Goal: Transaction & Acquisition: Purchase product/service

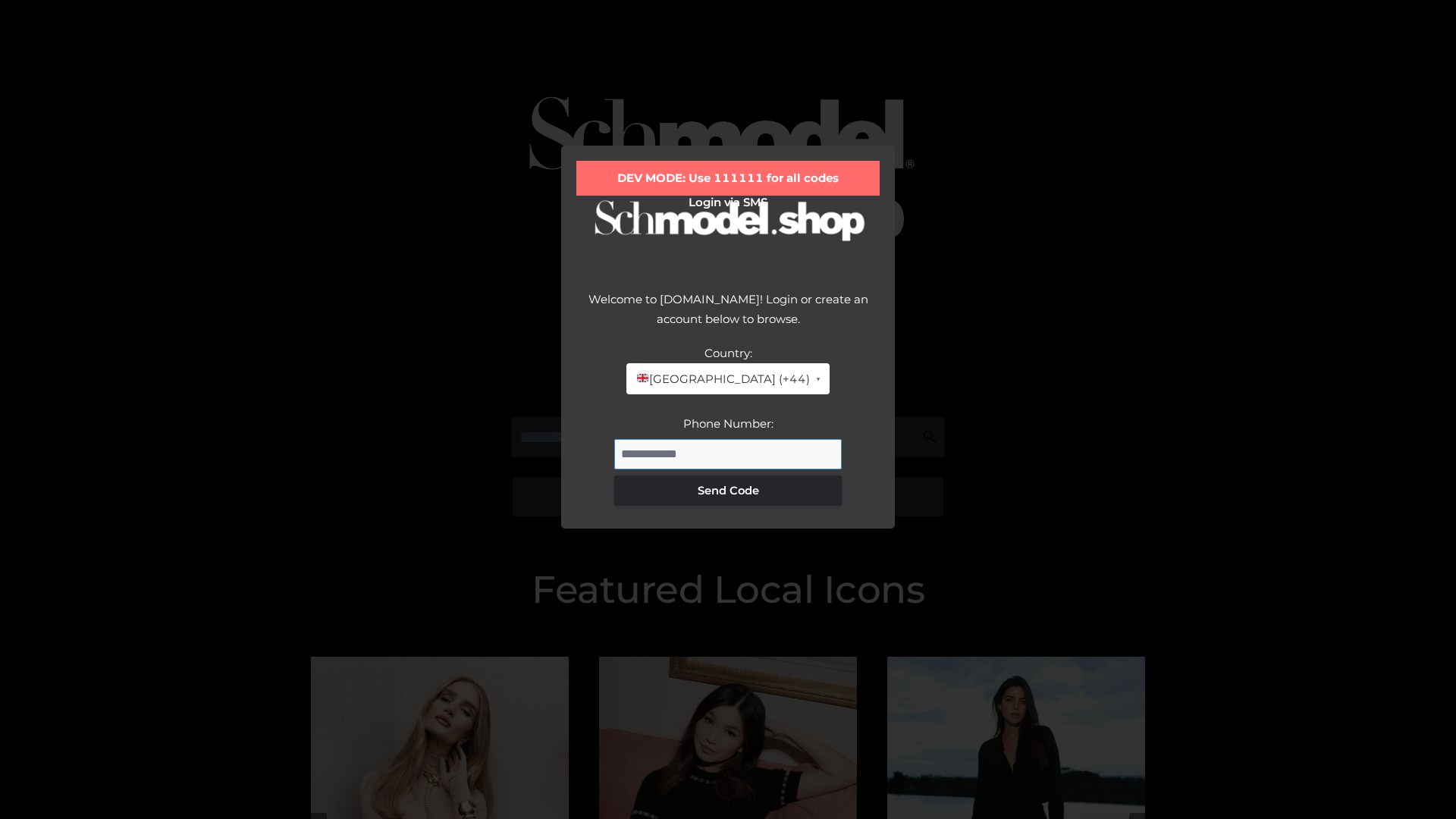
click at [728, 453] on input "Phone Number:" at bounding box center [728, 454] width 227 height 30
type input "**********"
click at [728, 490] on button "Send Code" at bounding box center [728, 490] width 227 height 30
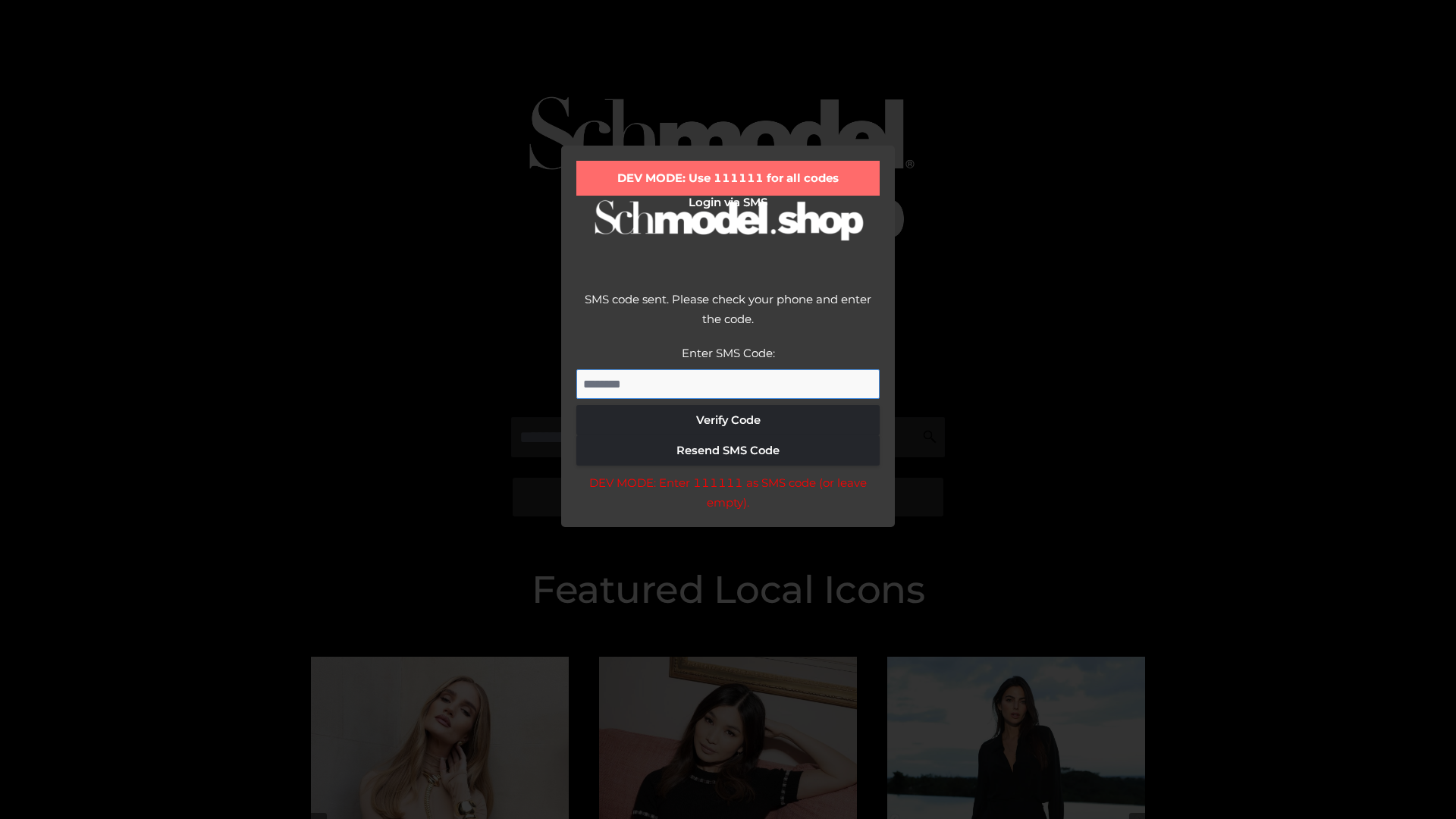
click at [728, 383] on input "Enter SMS Code:" at bounding box center [728, 384] width 303 height 30
type input "******"
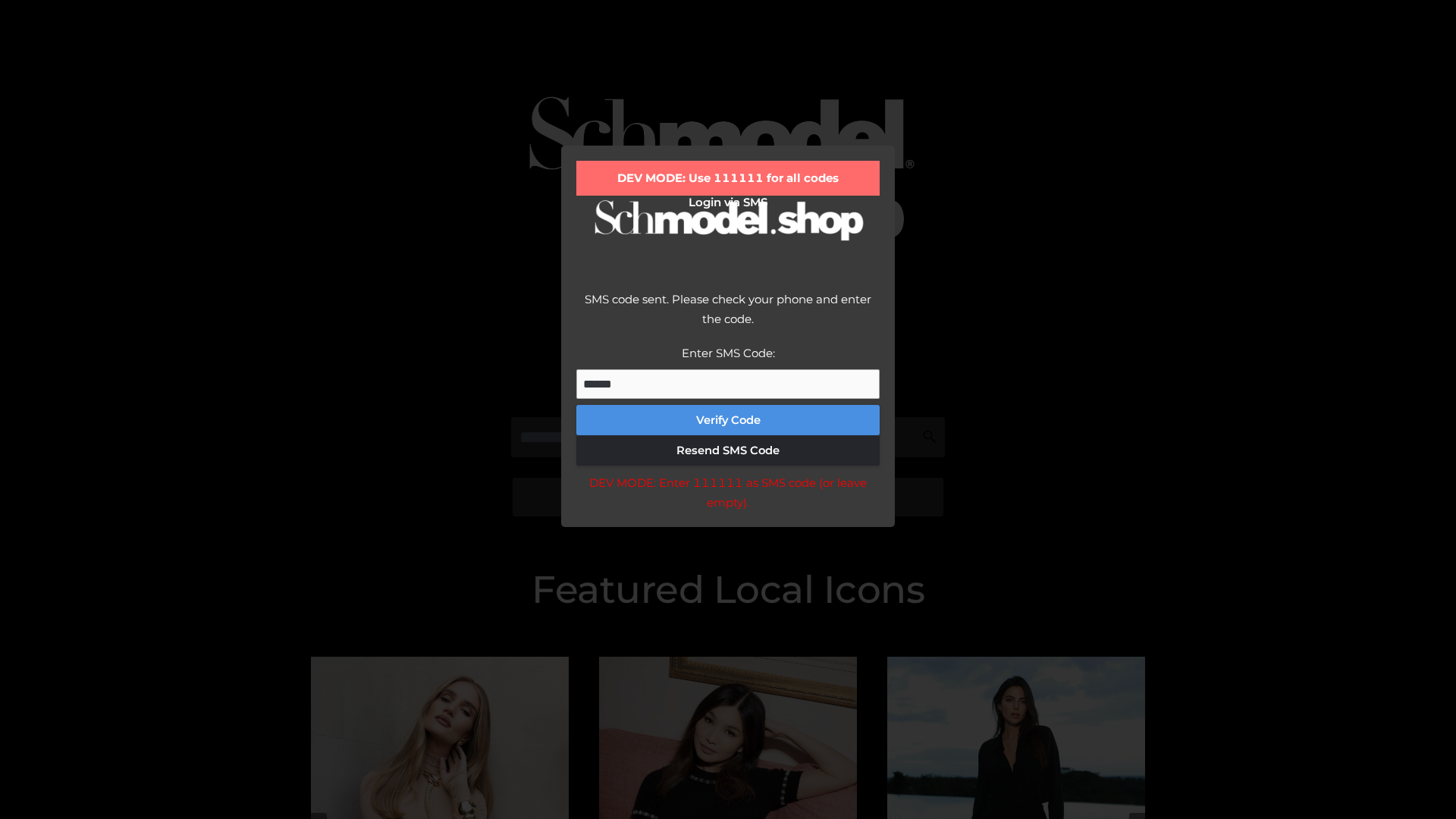
click at [728, 420] on button "Verify Code" at bounding box center [728, 420] width 303 height 30
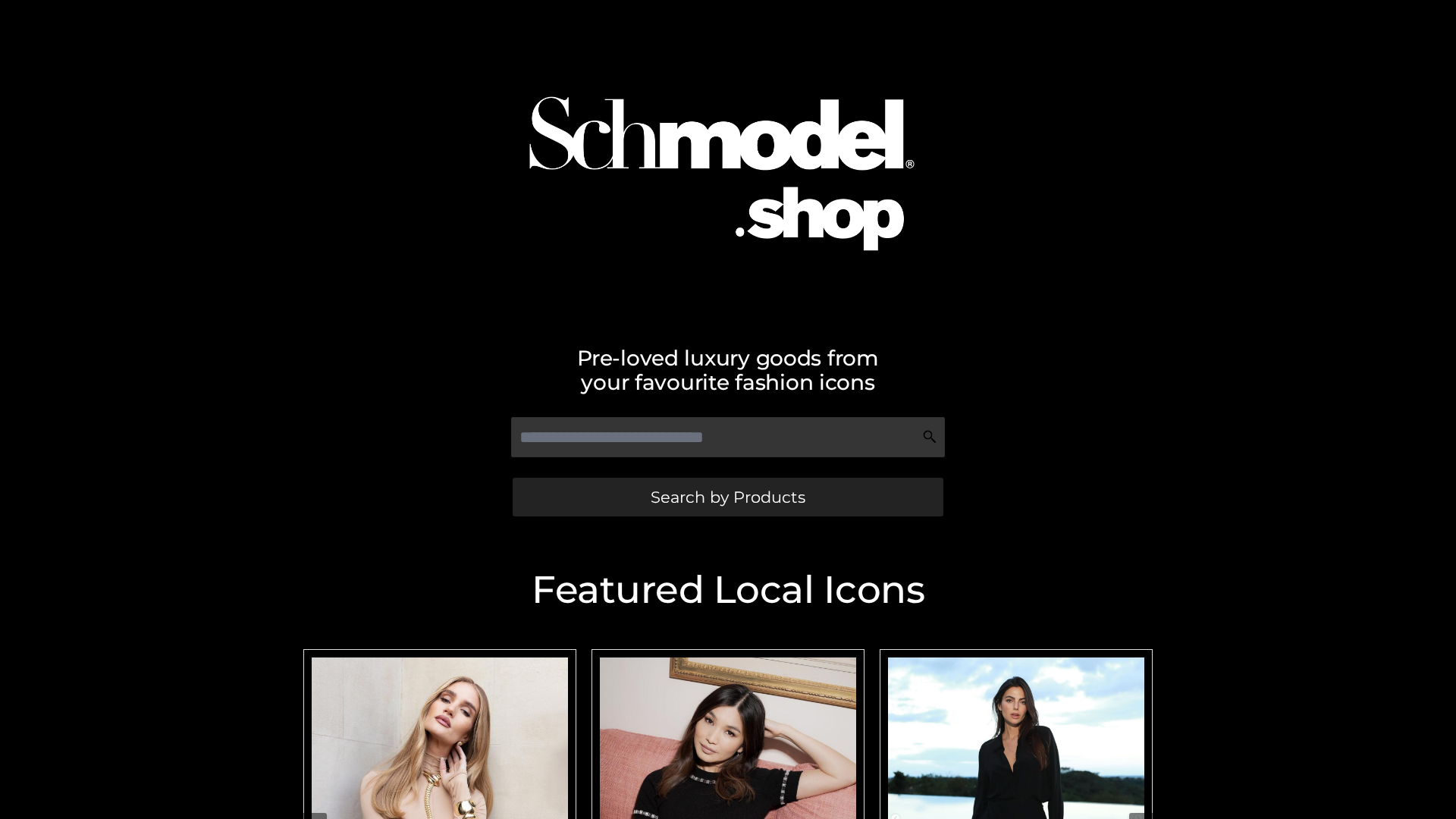
click at [727, 497] on span "Search by Products" at bounding box center [728, 497] width 155 height 16
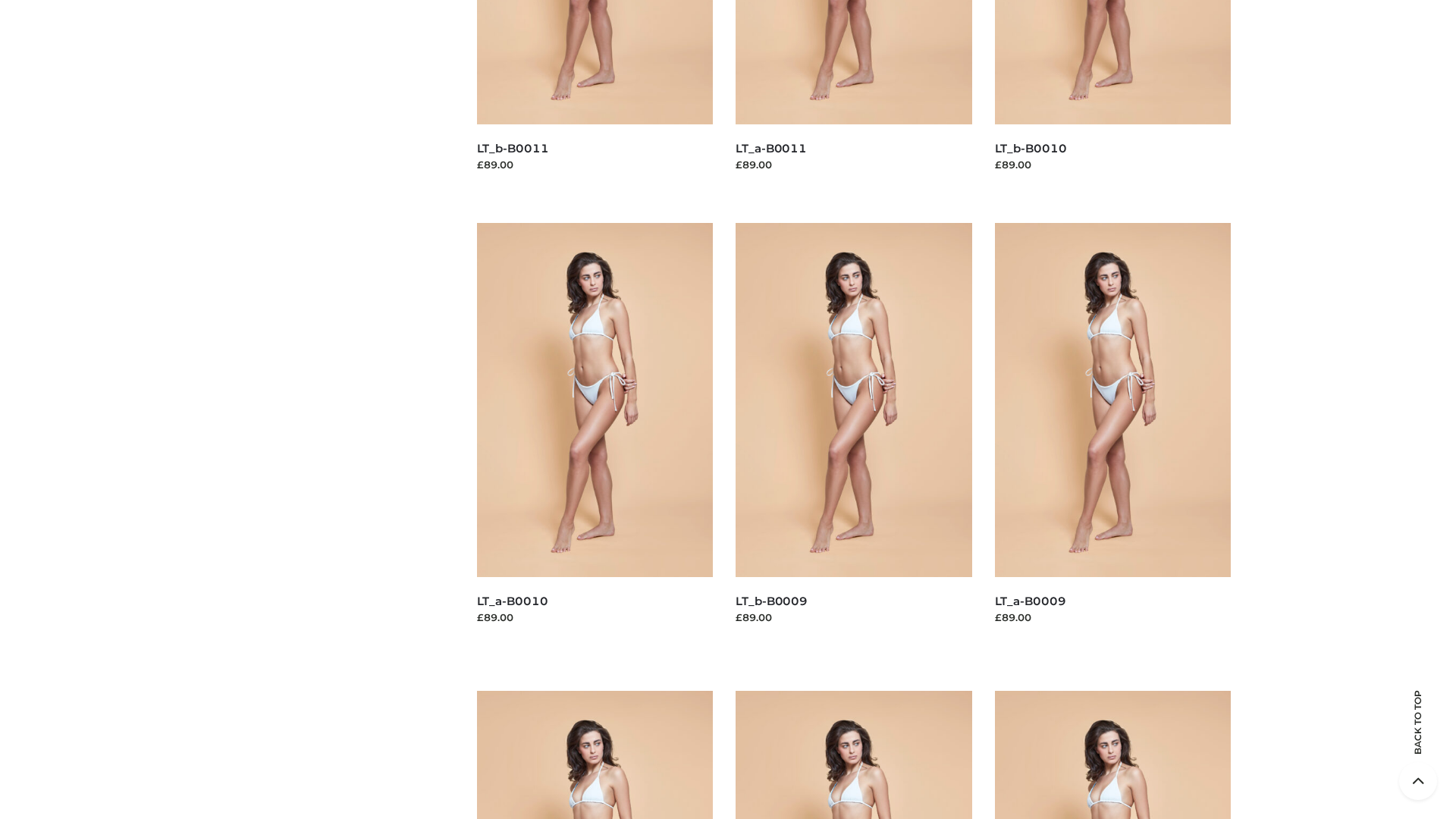
scroll to position [3998, 0]
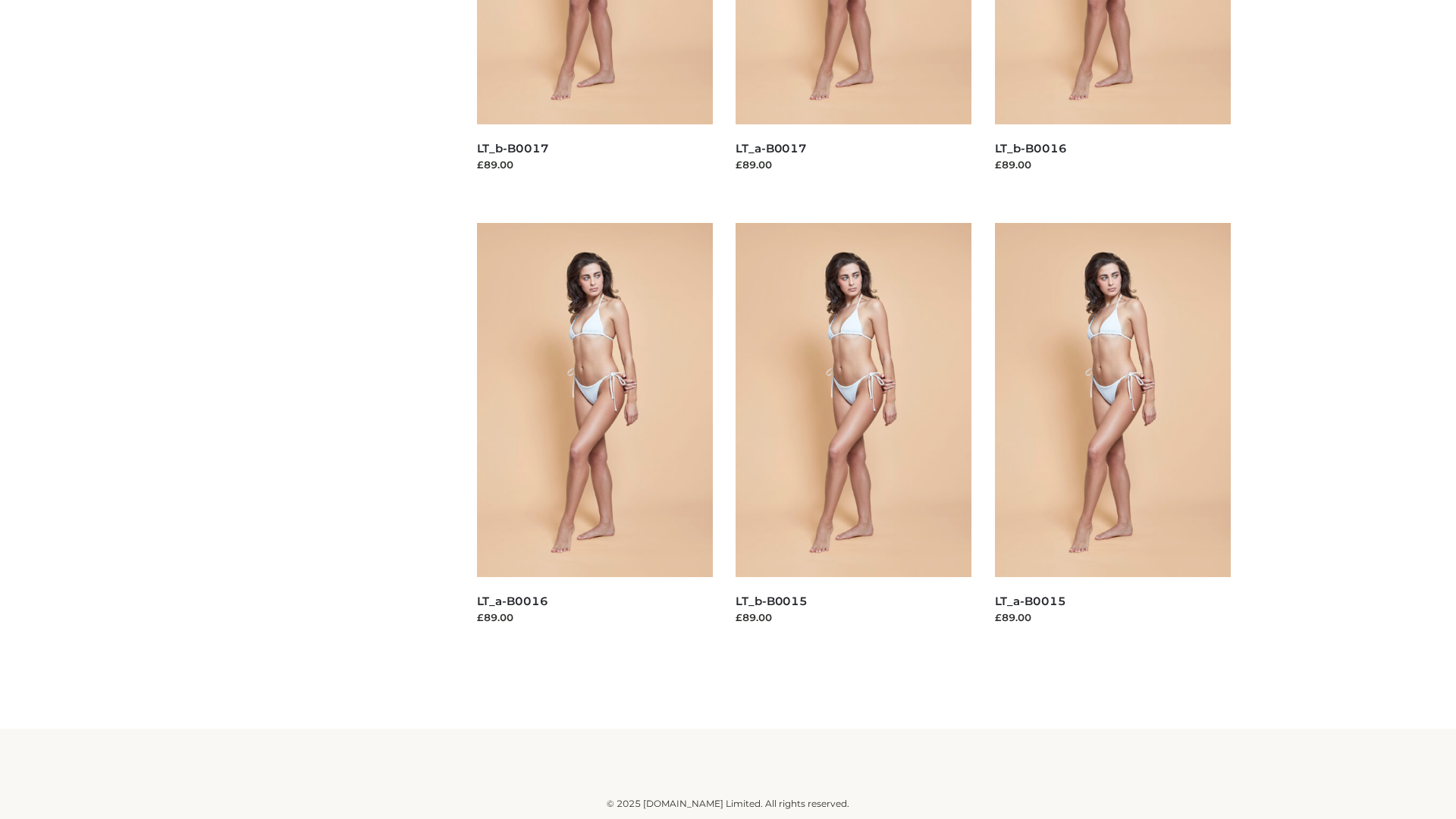
scroll to position [1234, 0]
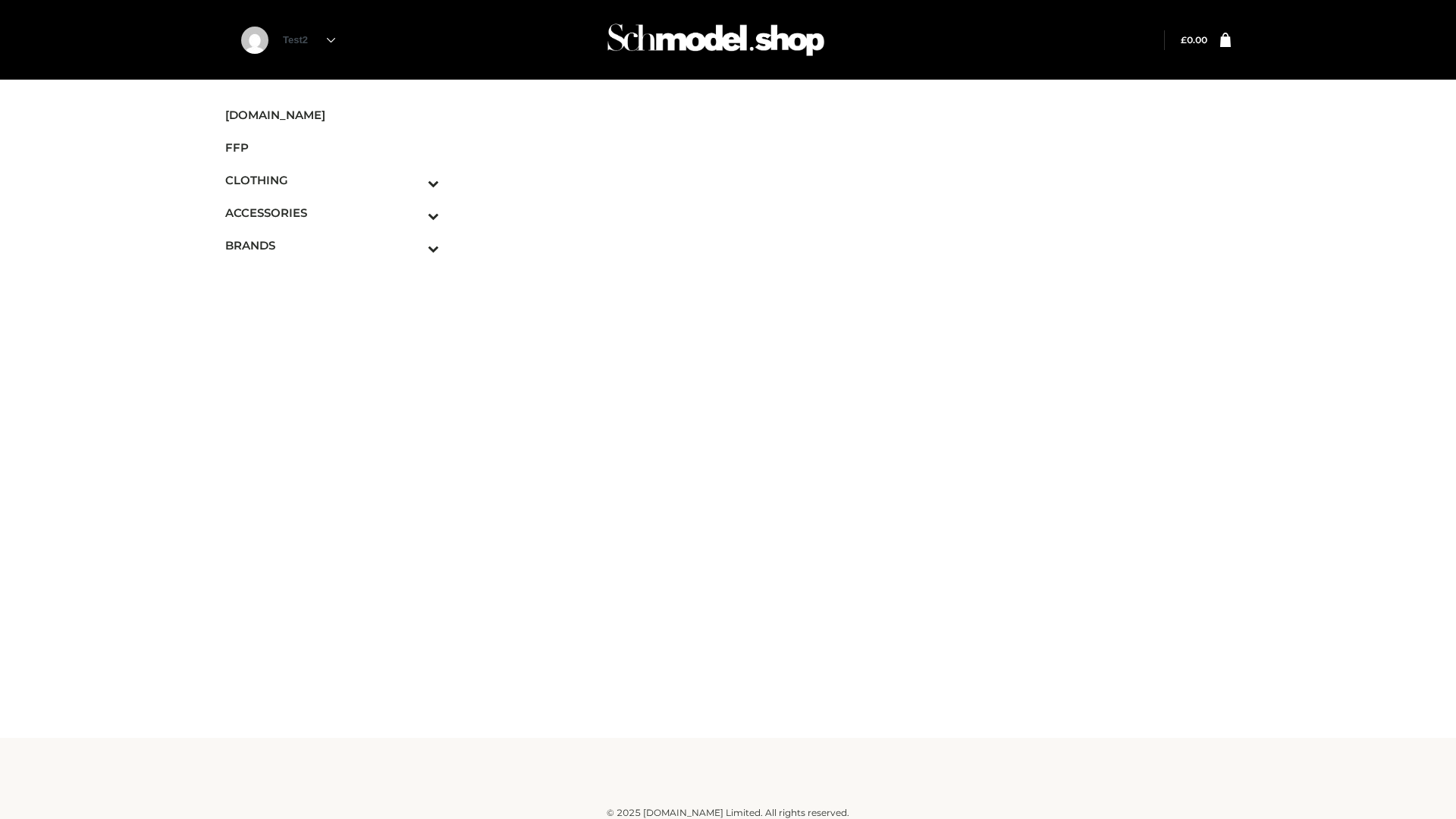
scroll to position [9, 0]
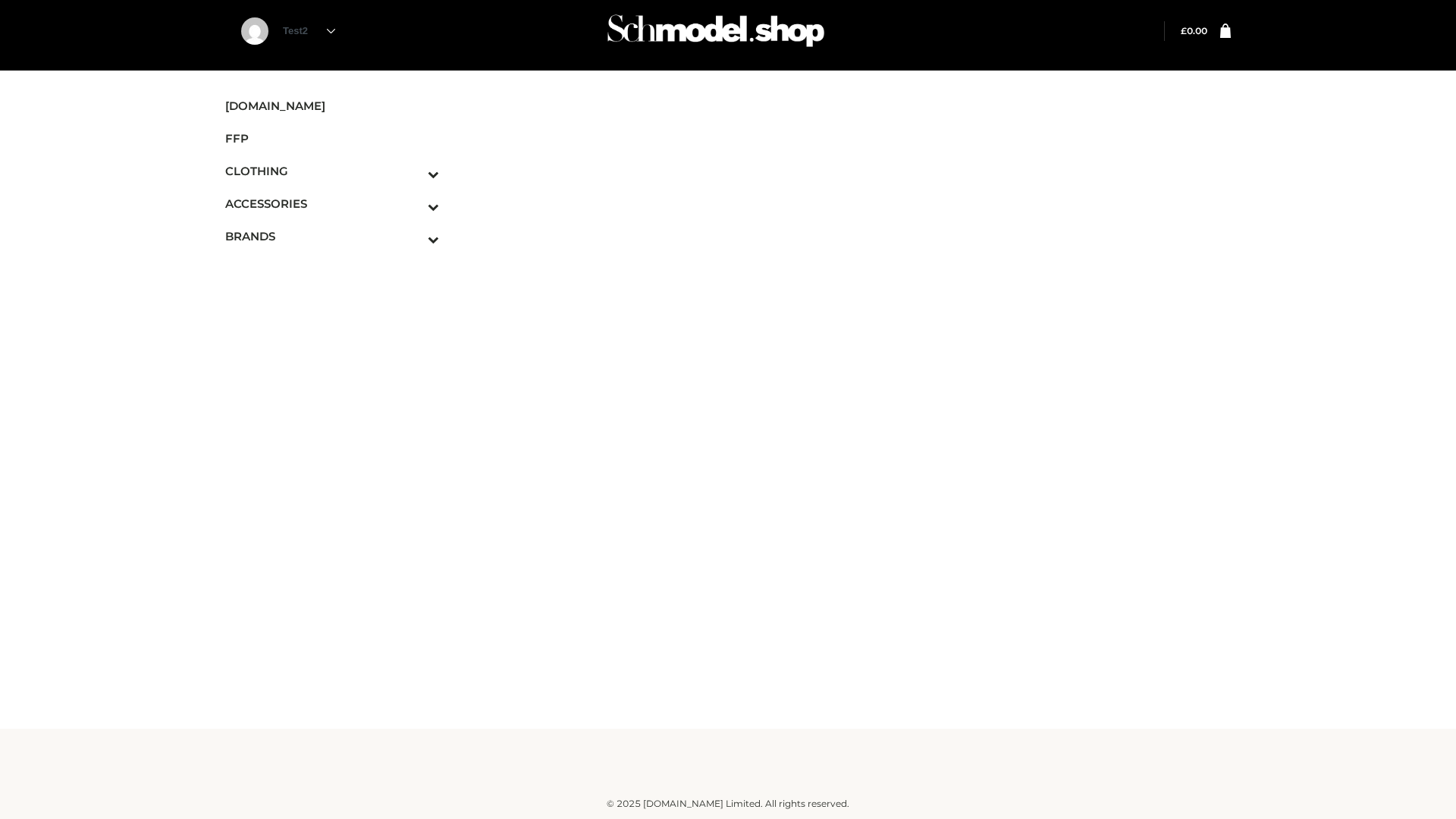
scroll to position [9, 0]
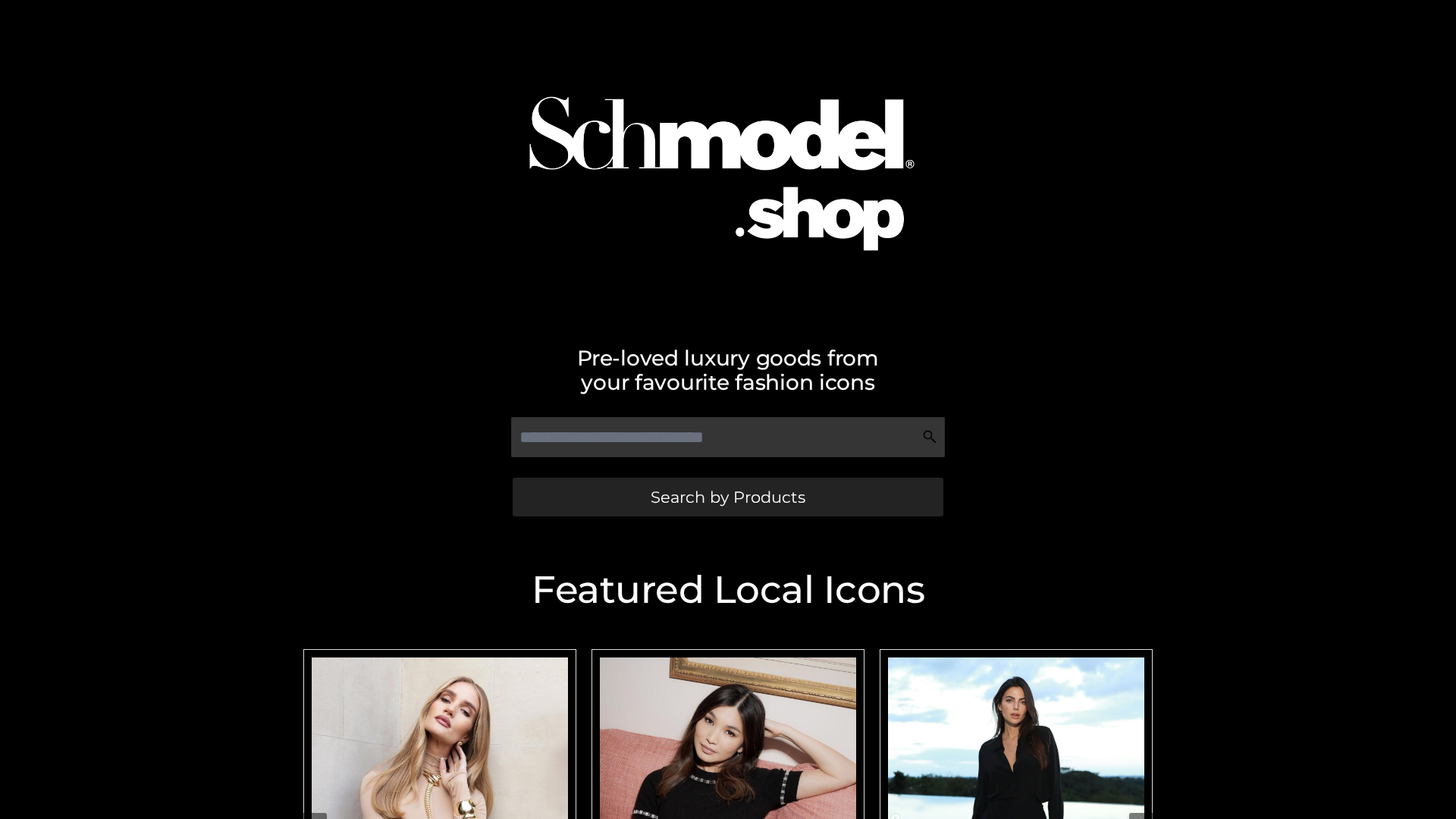
click at [727, 497] on span "Search by Products" at bounding box center [728, 497] width 155 height 16
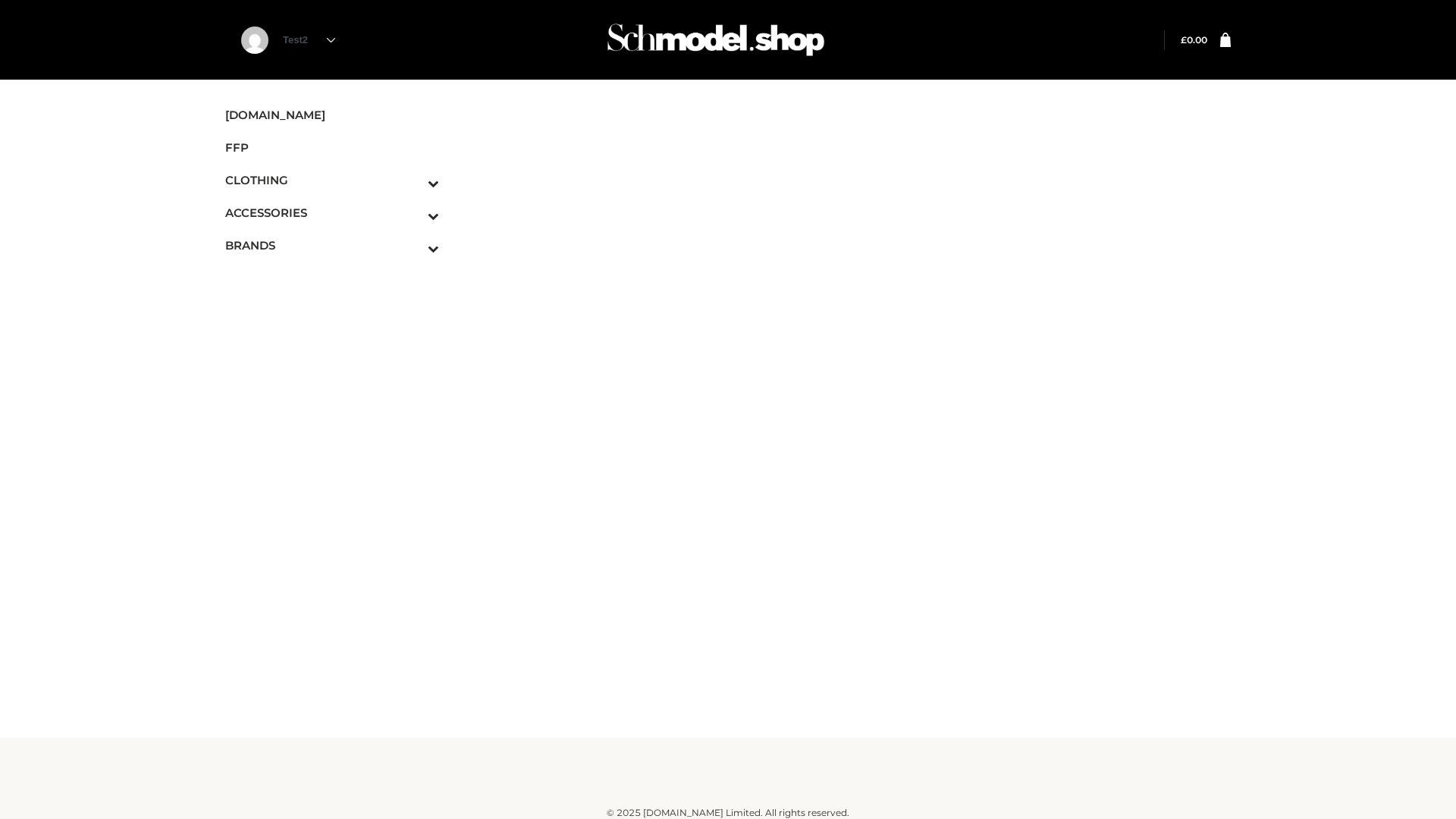
scroll to position [9, 0]
